Goal: Task Accomplishment & Management: Complete application form

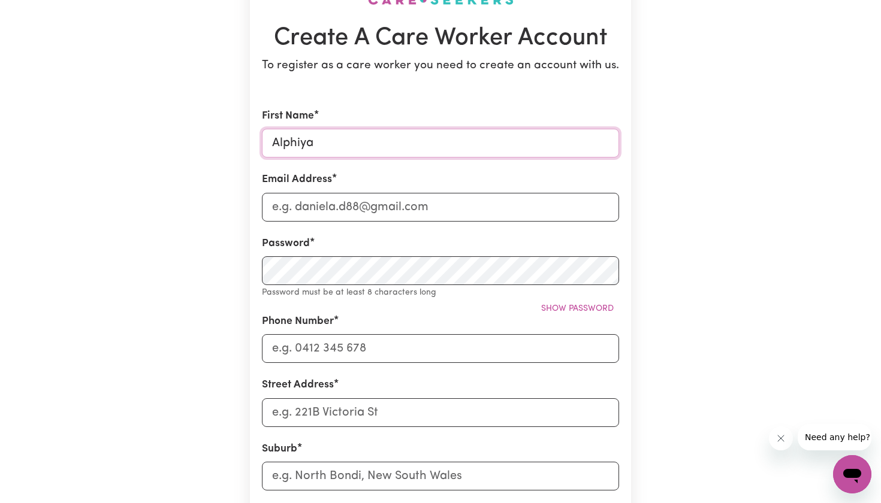
scroll to position [111, 0]
type input "Alphiya"
type input "[EMAIL_ADDRESS][DOMAIN_NAME]"
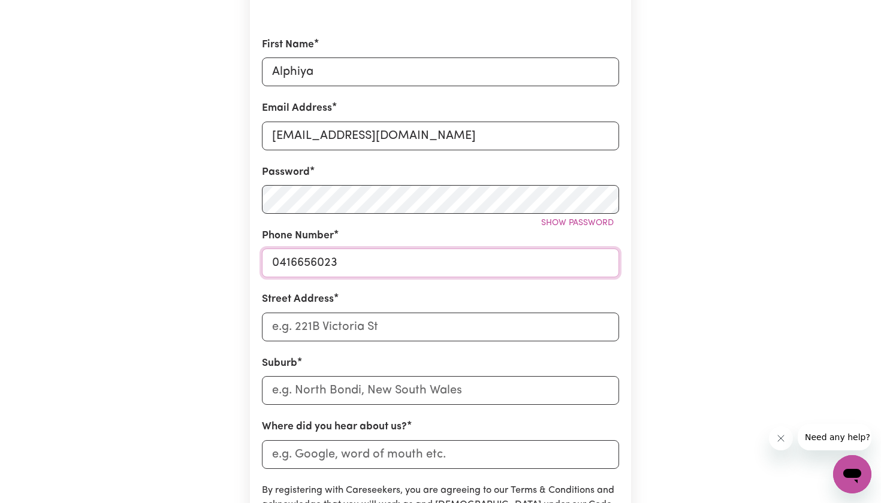
scroll to position [184, 0]
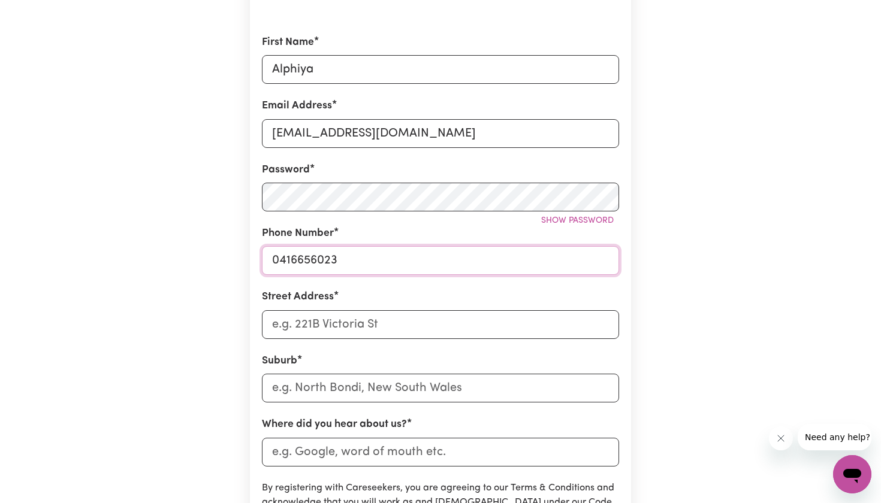
type input "0416656023"
type input "[STREET_ADDRESS]"
click at [329, 390] on input "text" at bounding box center [440, 388] width 357 height 29
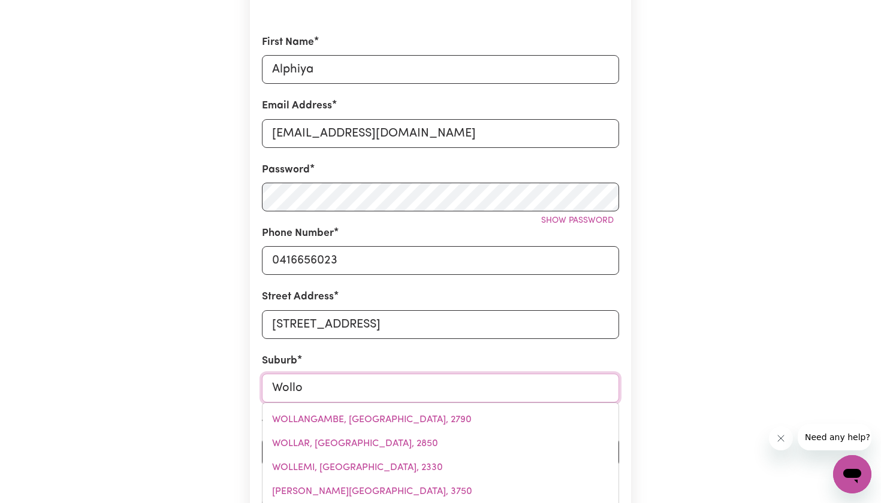
type input "Wollon"
type input "WollonGBAR, [GEOGRAPHIC_DATA], 2477"
type input "Wollong"
type input "WollongBAR, [GEOGRAPHIC_DATA], 2477"
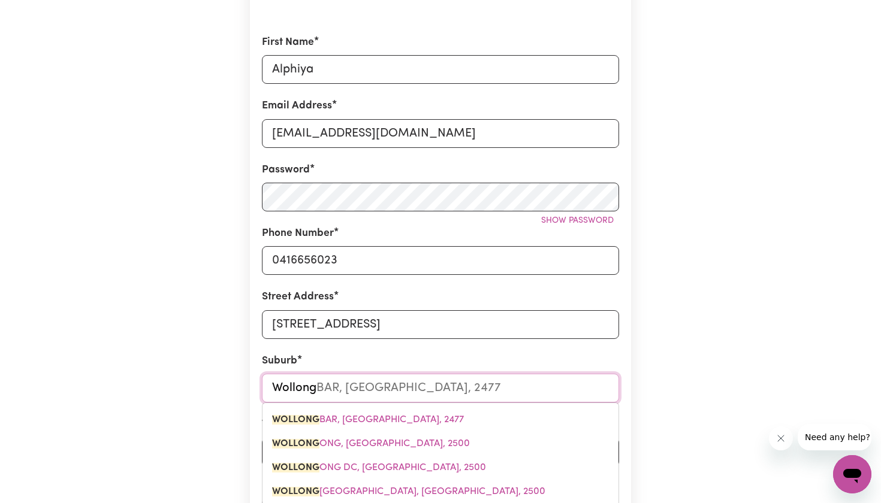
type input "Wollongo"
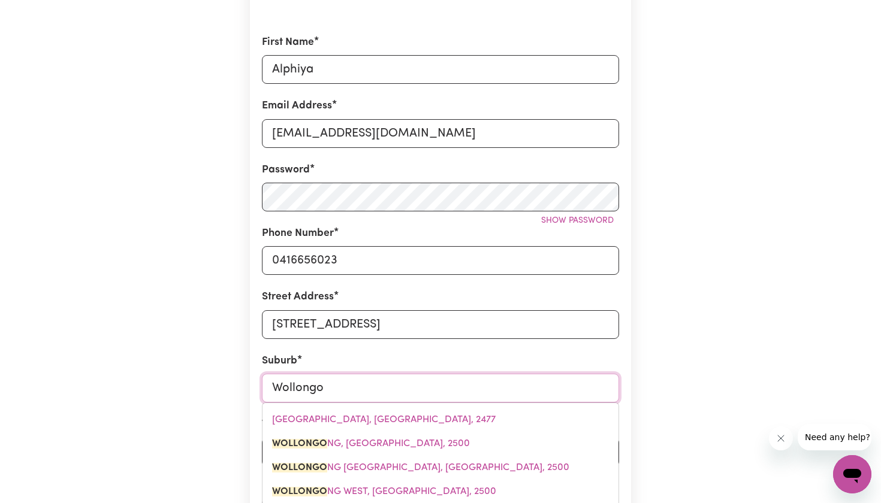
type input "WollongoNG, [GEOGRAPHIC_DATA], 2500"
type input "Wollongon"
type input "WollongonG, [GEOGRAPHIC_DATA], 2500"
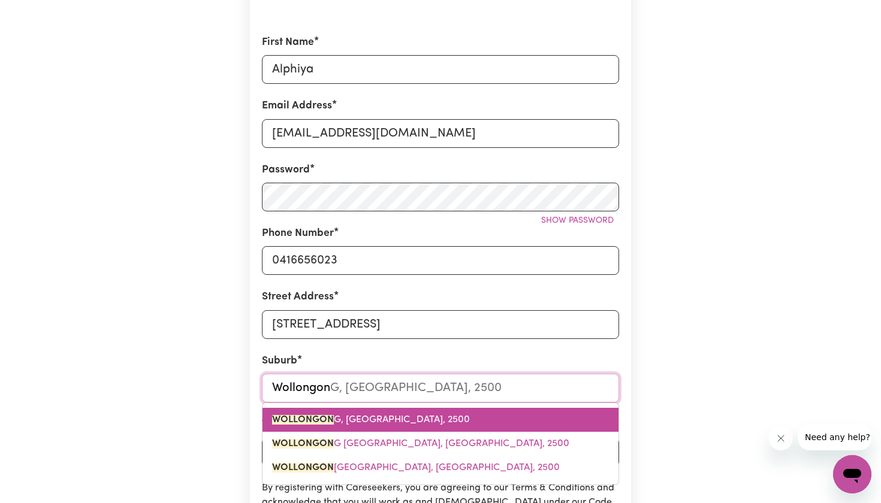
type input "Wollongong"
type input "[GEOGRAPHIC_DATA], [GEOGRAPHIC_DATA], 2500"
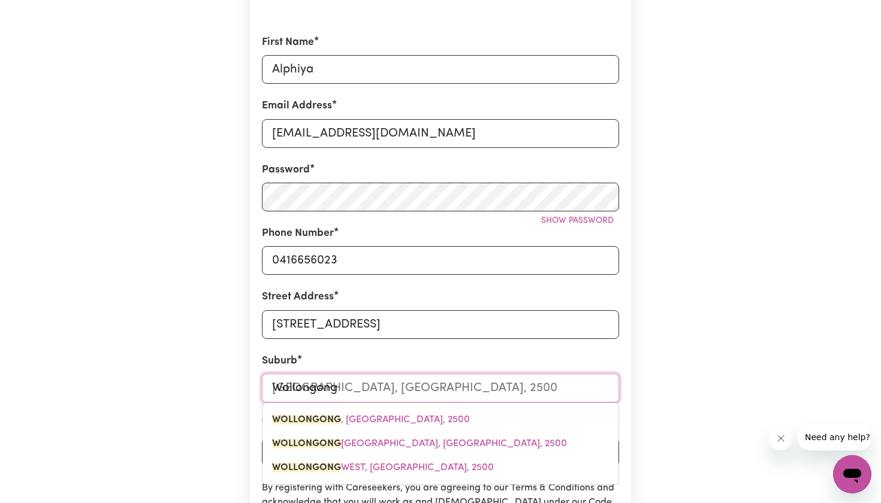
click at [317, 423] on link "WOLLONGONG , [GEOGRAPHIC_DATA], 2500" at bounding box center [440, 420] width 356 height 24
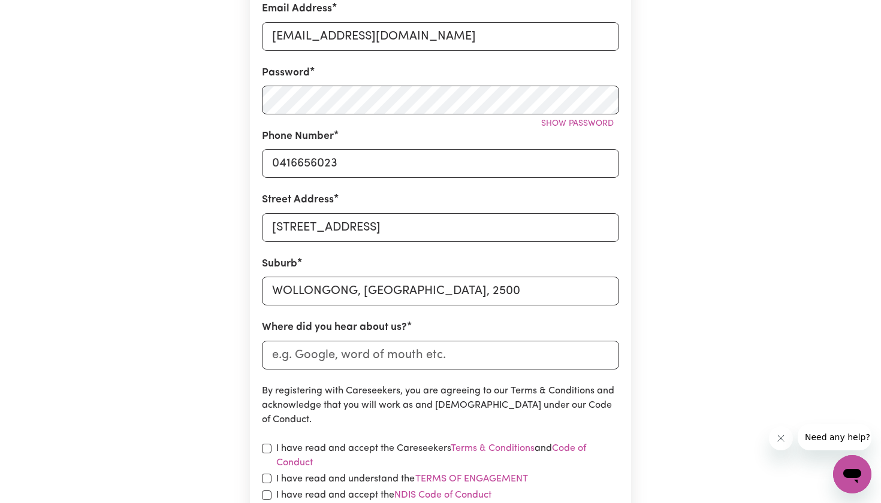
scroll to position [302, 0]
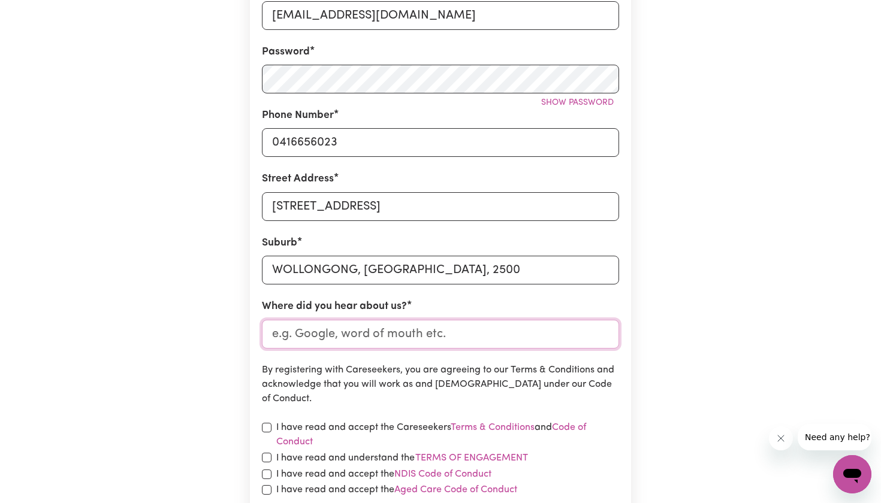
click at [375, 337] on input "Where did you hear about us?" at bounding box center [440, 334] width 357 height 29
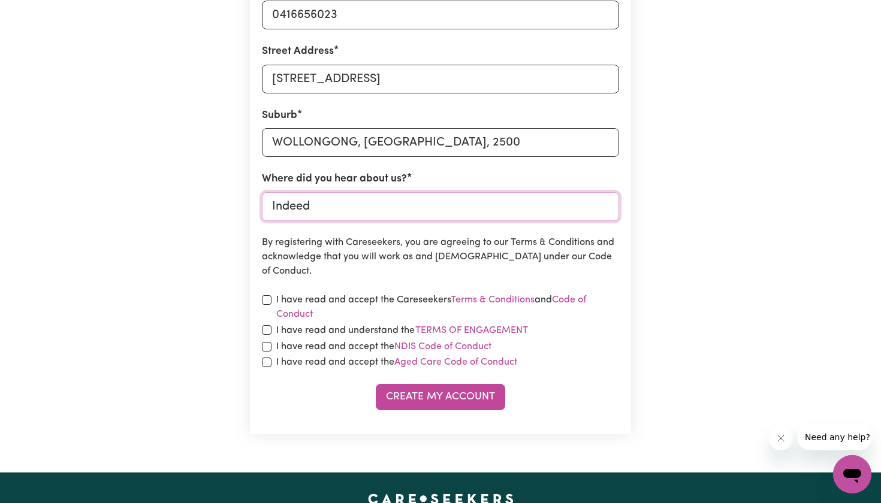
scroll to position [433, 0]
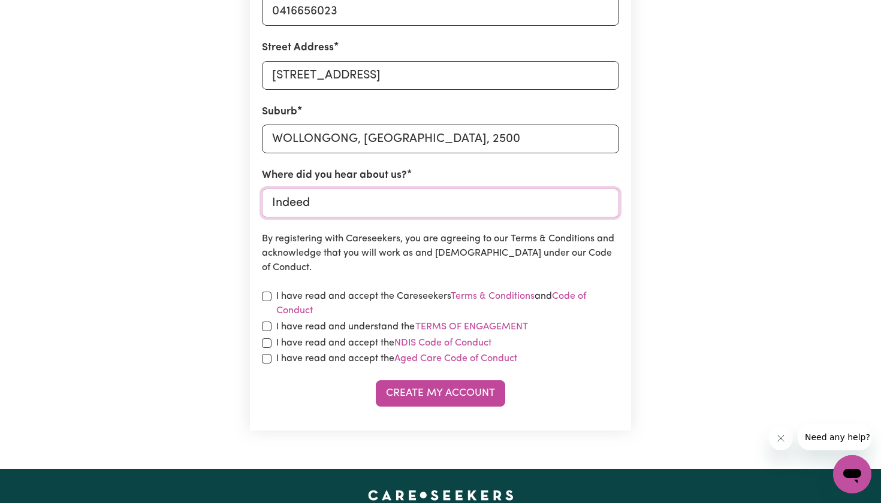
type input "Indeed"
click at [267, 294] on input "checkbox" at bounding box center [267, 297] width 10 height 10
checkbox input "true"
click at [268, 330] on div "I have read and understand the Terms of Engagement" at bounding box center [440, 327] width 357 height 16
click at [268, 323] on input "checkbox" at bounding box center [267, 327] width 10 height 10
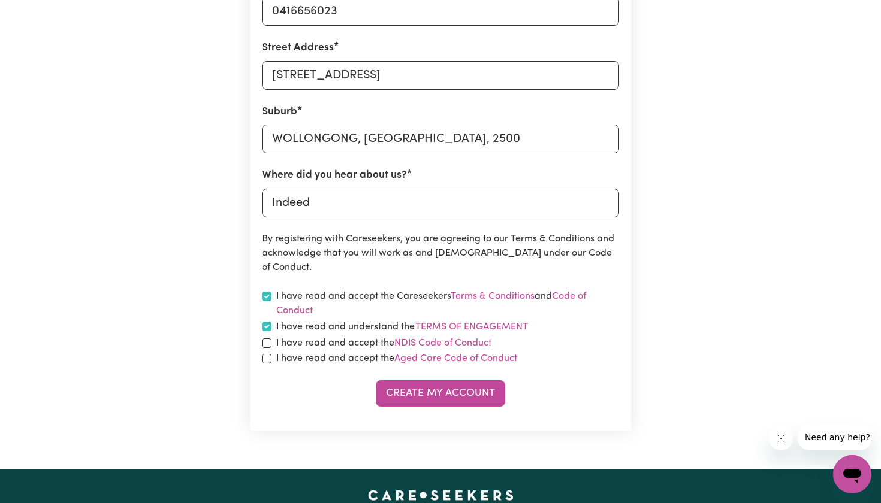
checkbox input "true"
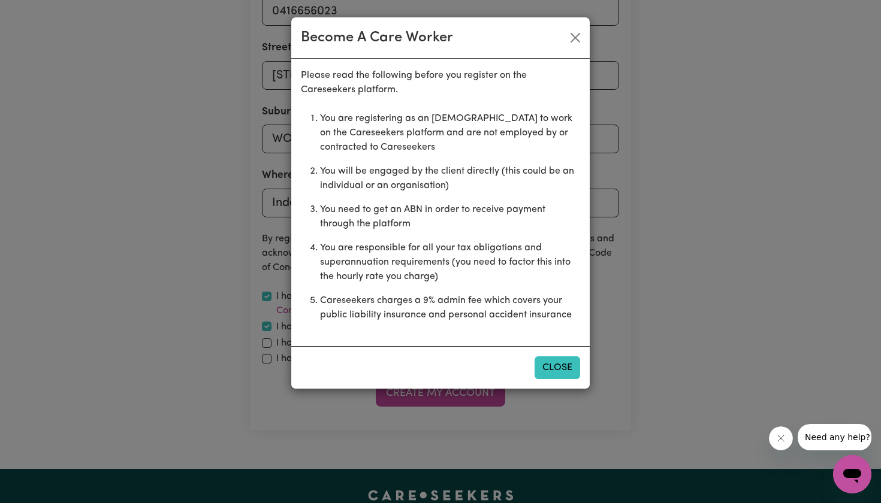
click at [541, 368] on button "Close" at bounding box center [557, 367] width 46 height 23
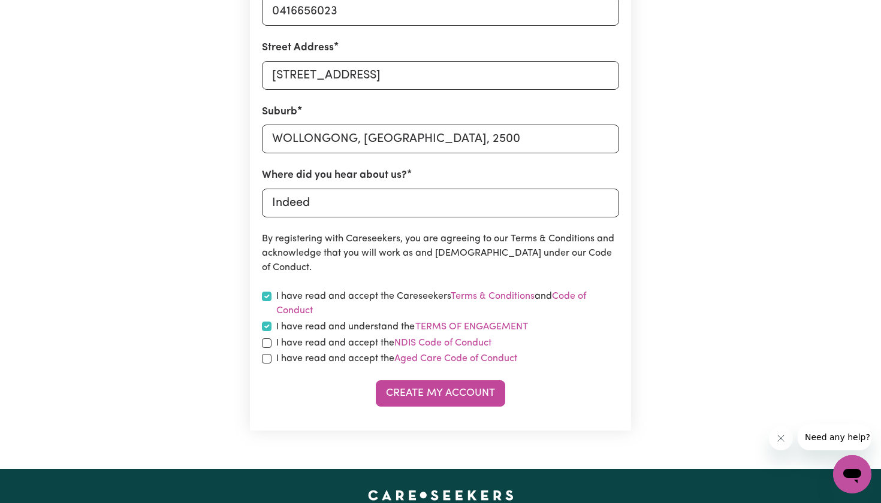
click at [267, 344] on input "checkbox" at bounding box center [267, 343] width 10 height 10
checkbox input "true"
click at [267, 357] on input "checkbox" at bounding box center [267, 359] width 10 height 10
checkbox input "true"
click at [431, 402] on button "Create My Account" at bounding box center [440, 393] width 129 height 26
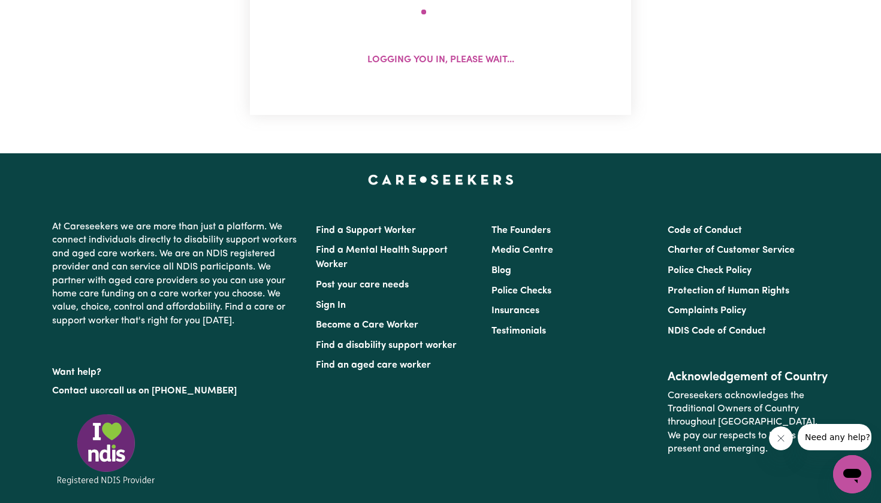
scroll to position [0, 0]
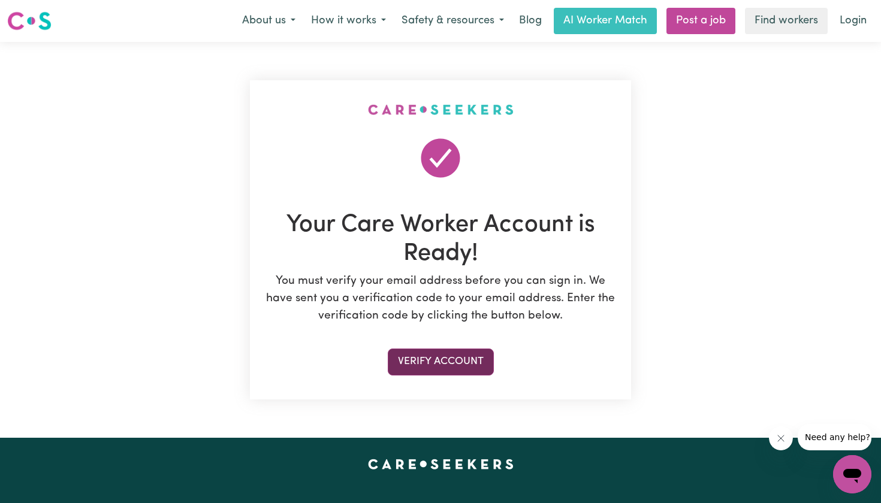
click at [427, 359] on button "Verify Account" at bounding box center [441, 362] width 106 height 26
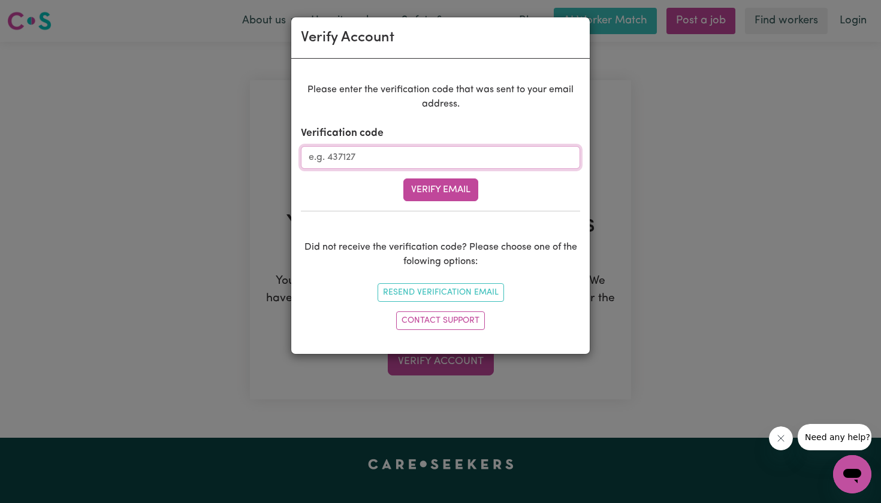
click at [470, 156] on input "Verification code" at bounding box center [440, 157] width 279 height 23
type input "969834"
click at [462, 188] on button "Verify Email" at bounding box center [440, 189] width 75 height 23
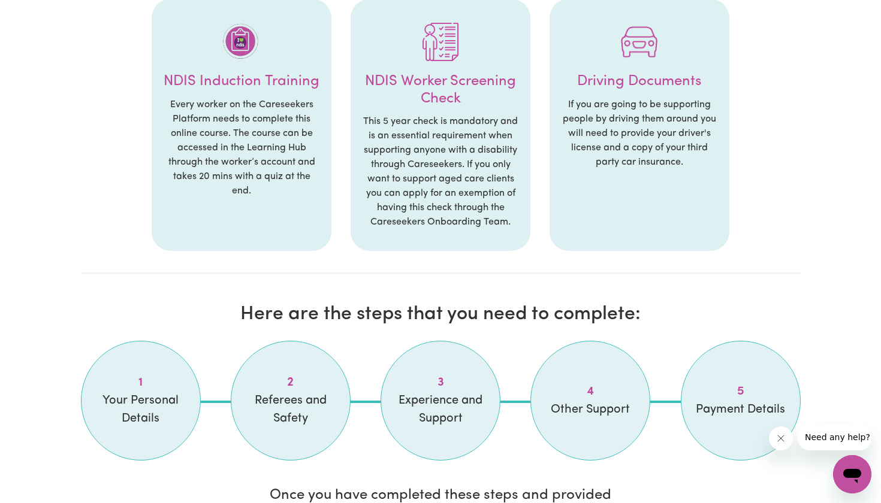
scroll to position [730, 0]
click at [295, 423] on li "2 Referees and Safety" at bounding box center [291, 400] width 120 height 120
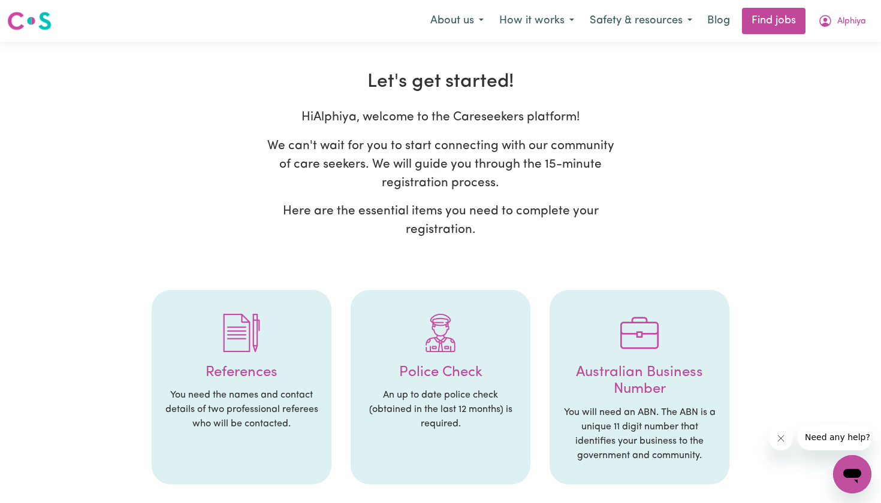
scroll to position [0, 0]
